Goal: Task Accomplishment & Management: Manage account settings

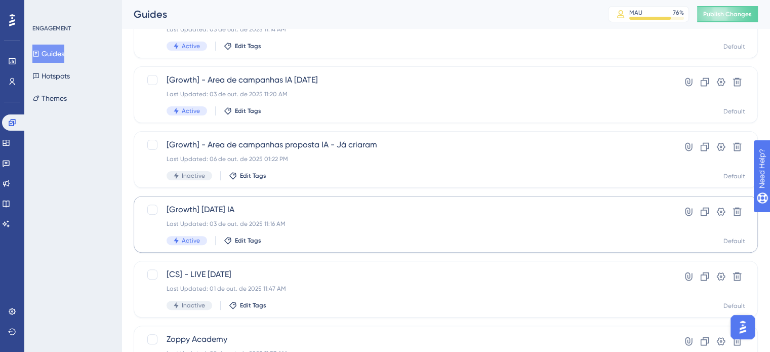
scroll to position [354, 0]
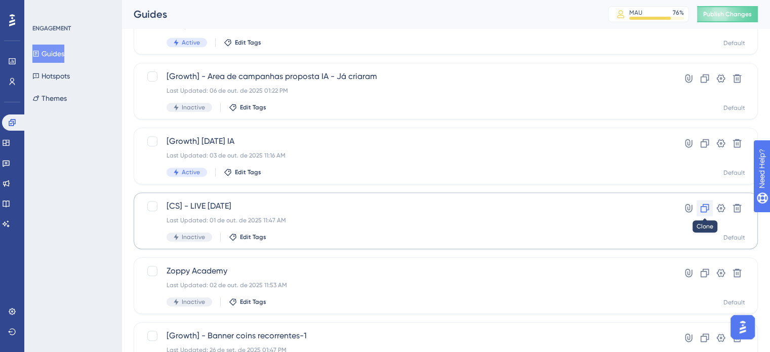
click at [710, 213] on button at bounding box center [705, 208] width 16 height 16
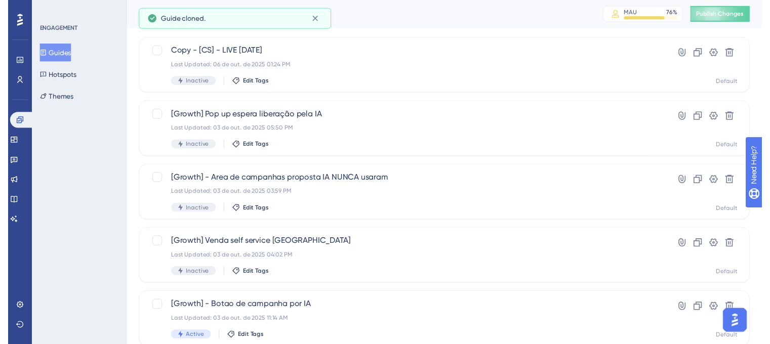
scroll to position [0, 0]
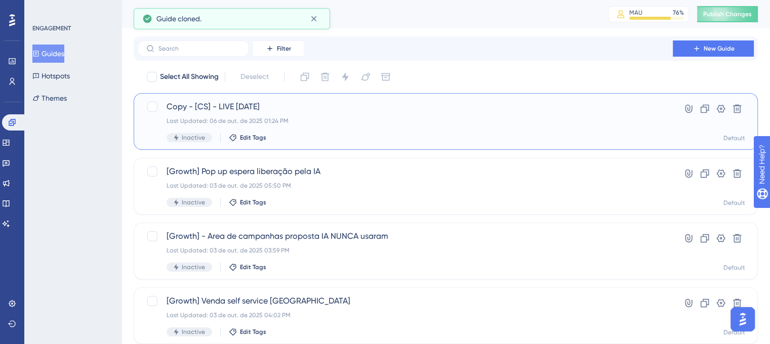
click at [304, 121] on div "Last Updated: 06 de out. de 2025 01:24 PM" at bounding box center [405, 121] width 477 height 8
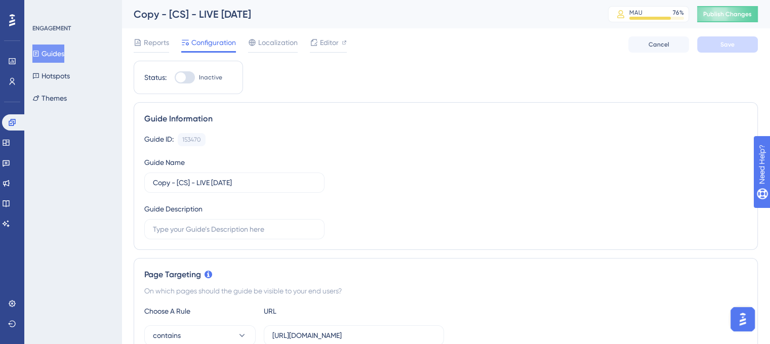
click at [177, 184] on input "Copy - [CS] - LIVE [DATE]" at bounding box center [234, 182] width 163 height 11
click at [195, 183] on input "[CS] - LIVE [DATE]" at bounding box center [234, 182] width 163 height 11
type input "[CS] - LIVE [DATE]"
click at [738, 50] on button "Save" at bounding box center [727, 44] width 61 height 16
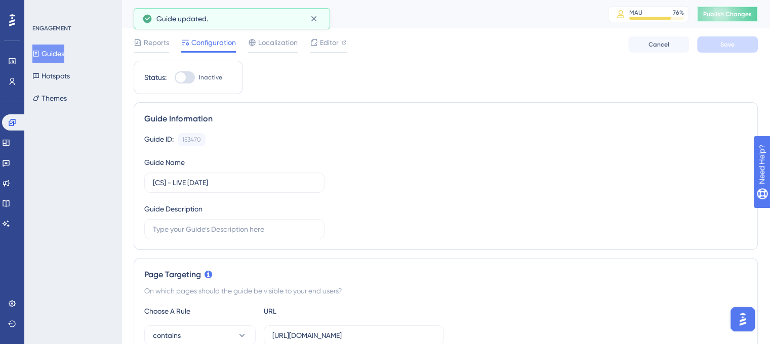
click at [743, 18] on button "Publish Changes" at bounding box center [727, 14] width 61 height 16
click at [318, 50] on div "Editor" at bounding box center [328, 44] width 37 height 16
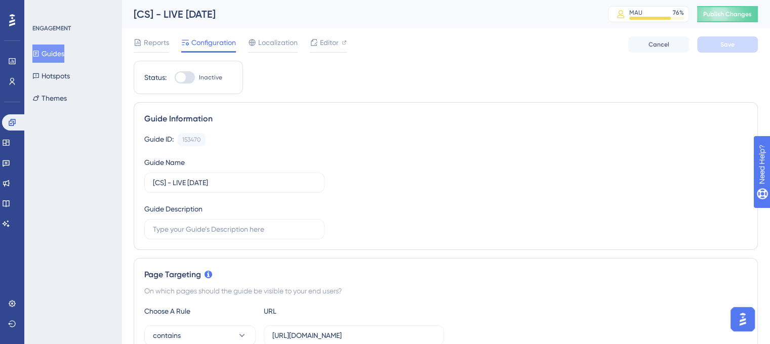
drag, startPoint x: 191, startPoint y: 77, endPoint x: 261, endPoint y: 97, distance: 73.1
click at [191, 78] on div at bounding box center [185, 77] width 20 height 12
click at [175, 78] on input "Inactive" at bounding box center [174, 77] width 1 height 1
checkbox input "true"
click at [745, 56] on div "Reports Configuration Localization Editor Cancel Save" at bounding box center [446, 44] width 624 height 32
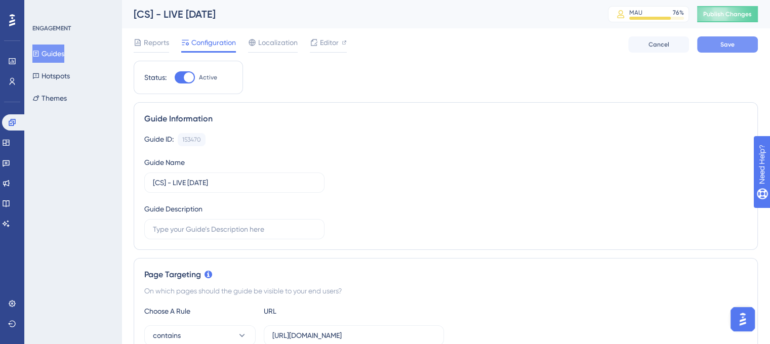
click at [739, 50] on button "Save" at bounding box center [727, 44] width 61 height 16
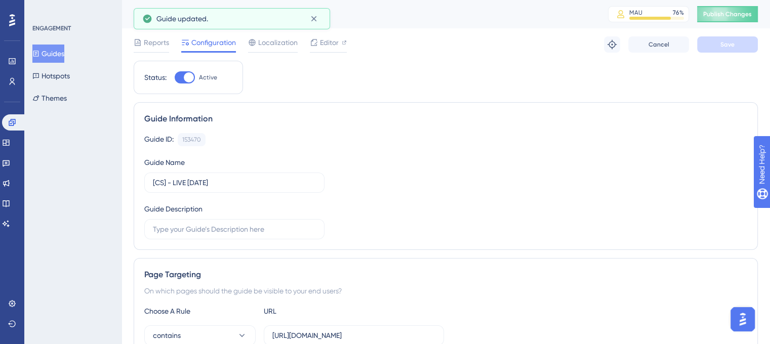
click at [747, 17] on span "Publish Changes" at bounding box center [727, 14] width 49 height 8
